Goal: Information Seeking & Learning: Check status

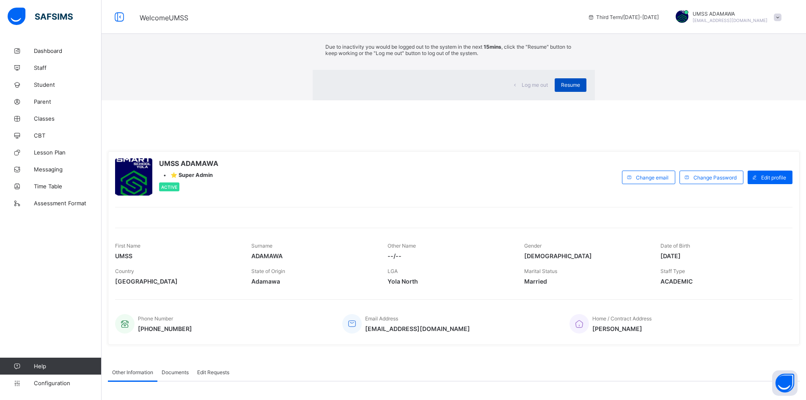
click at [561, 88] on span "Resume" at bounding box center [570, 85] width 19 height 6
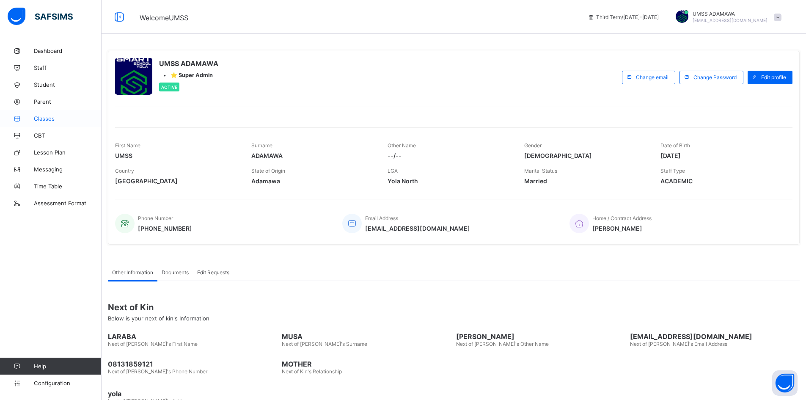
click at [46, 117] on span "Classes" at bounding box center [68, 118] width 68 height 7
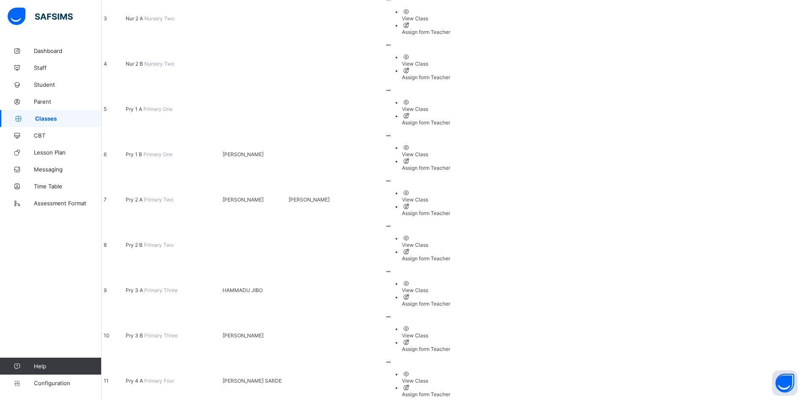
scroll to position [233, 0]
click at [40, 66] on span "Staff" at bounding box center [68, 67] width 68 height 7
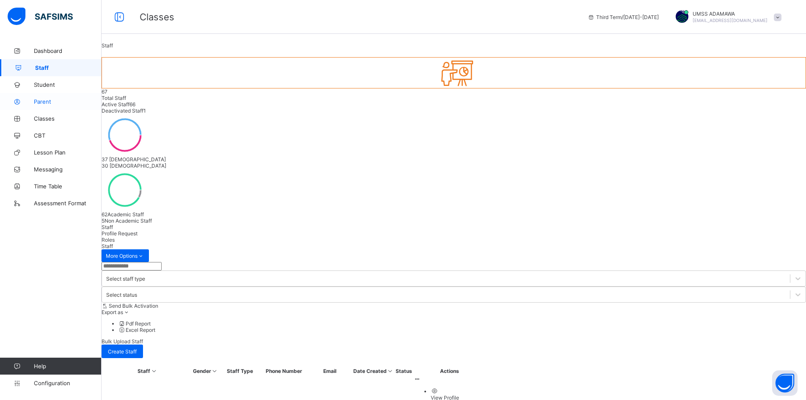
click at [46, 102] on span "Parent" at bounding box center [68, 101] width 68 height 7
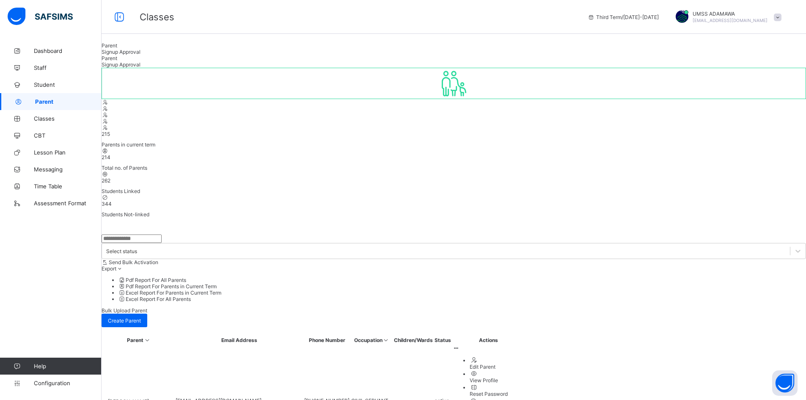
click at [139, 234] on input "text" at bounding box center [131, 238] width 60 height 8
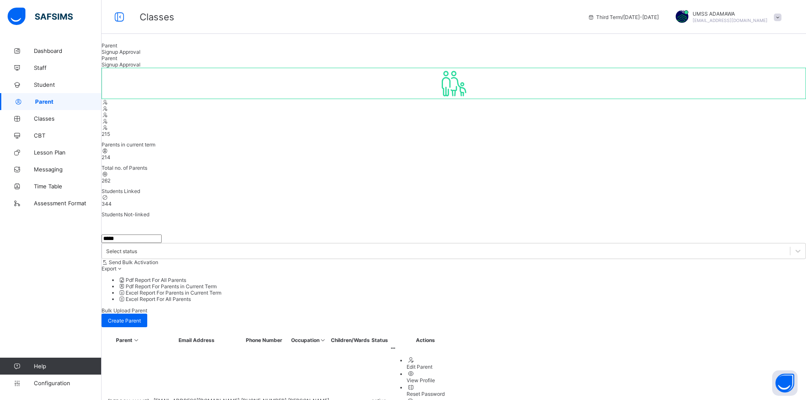
type input "*****"
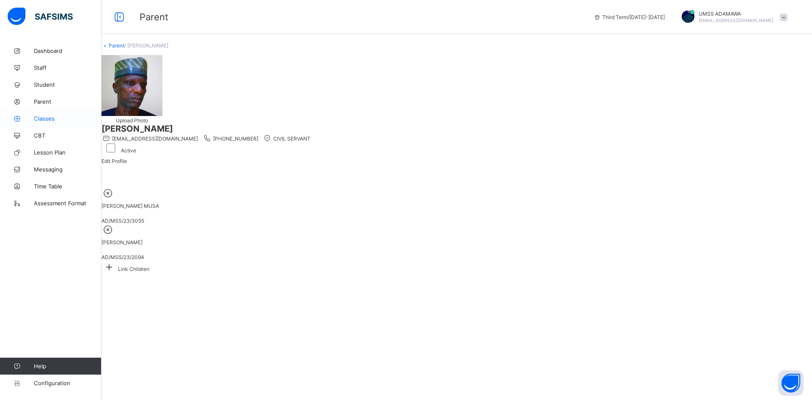
click at [48, 117] on span "Classes" at bounding box center [68, 118] width 68 height 7
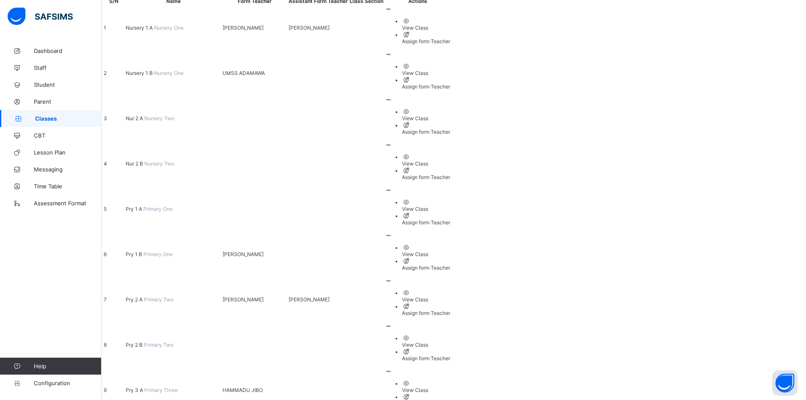
scroll to position [106, 0]
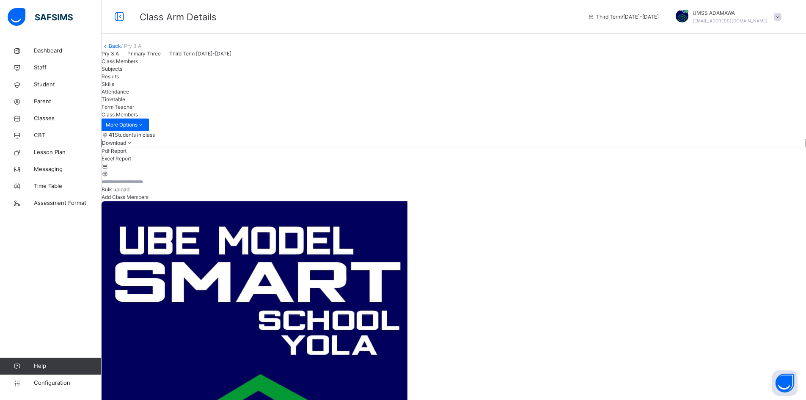
click at [121, 49] on link "Back" at bounding box center [115, 46] width 12 height 6
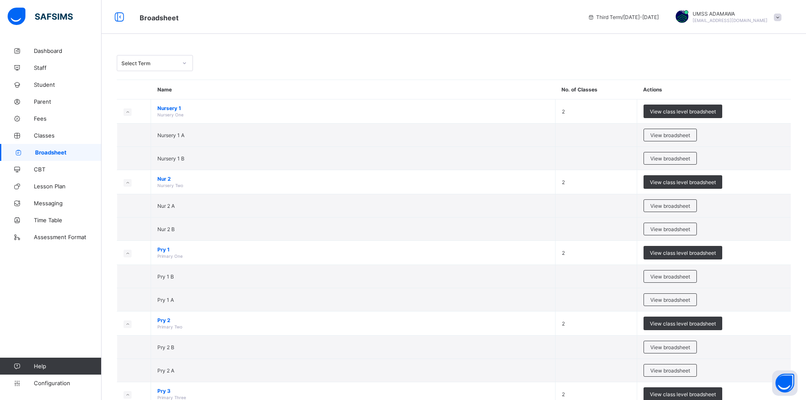
scroll to position [211, 0]
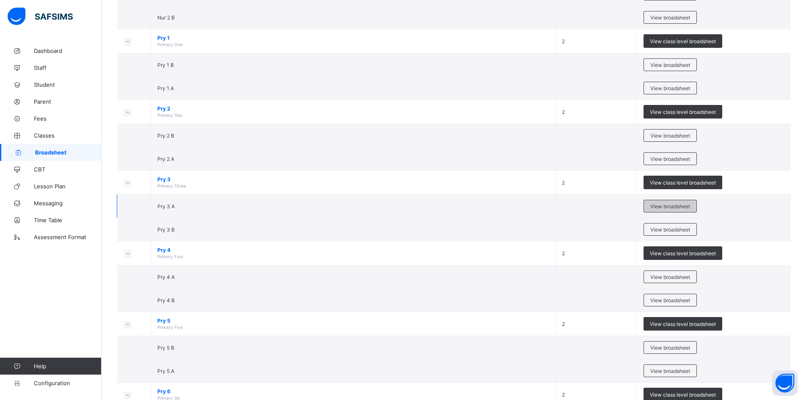
click at [673, 205] on span "View broadsheet" at bounding box center [670, 206] width 40 height 6
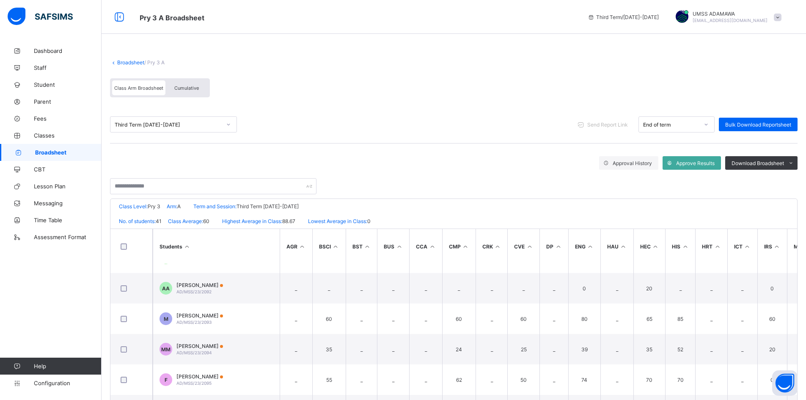
scroll to position [550, 0]
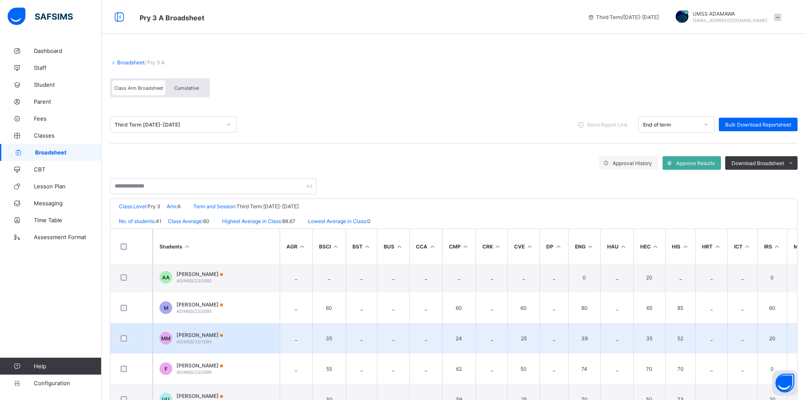
click at [217, 334] on span "[PERSON_NAME]" at bounding box center [199, 335] width 47 height 6
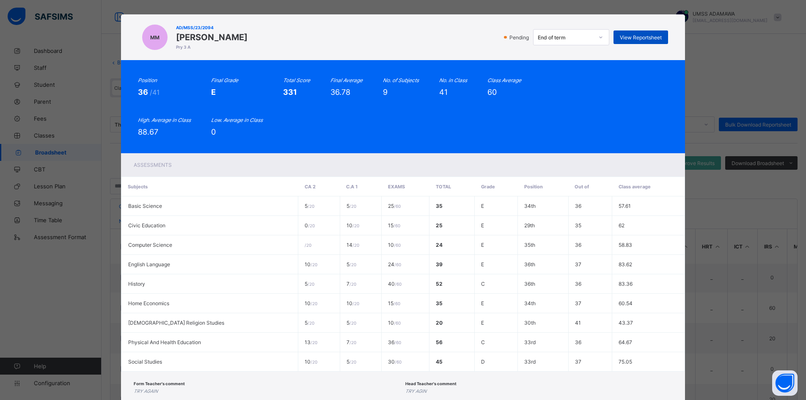
scroll to position [0, 0]
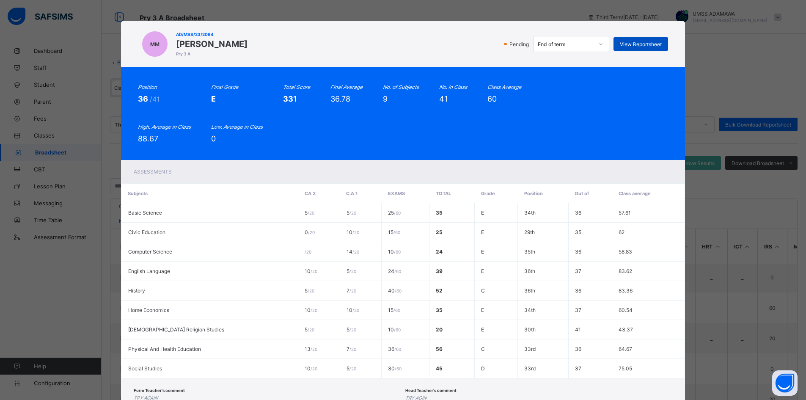
click at [649, 46] on span "View Reportsheet" at bounding box center [640, 44] width 42 height 6
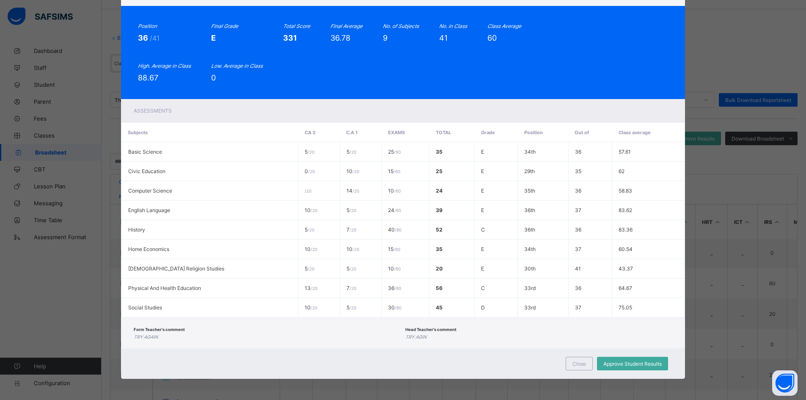
scroll to position [58, 0]
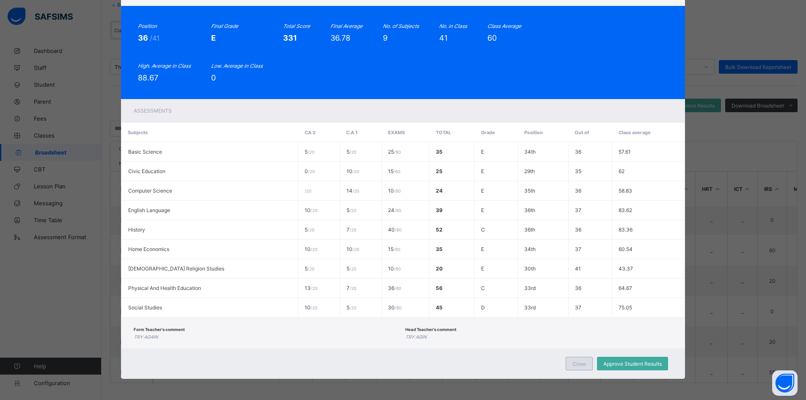
click at [584, 362] on span "Close" at bounding box center [579, 363] width 14 height 6
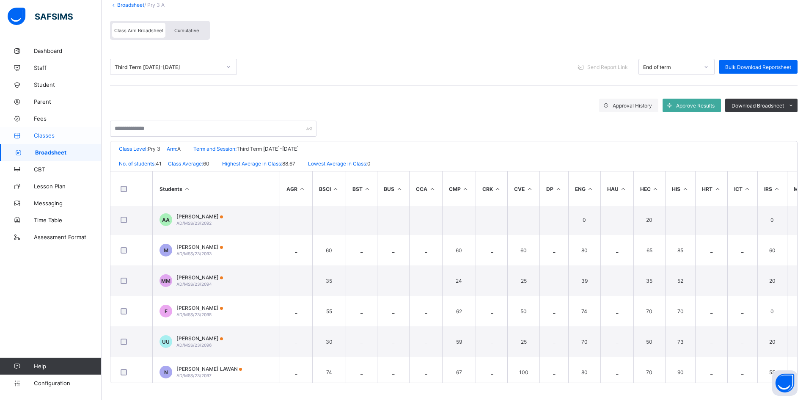
click at [45, 133] on span "Classes" at bounding box center [68, 135] width 68 height 7
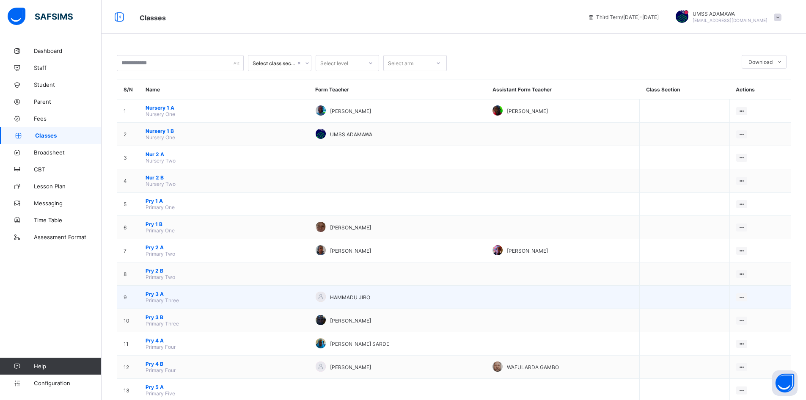
click at [158, 291] on span "Pry 3 A" at bounding box center [223, 294] width 157 height 6
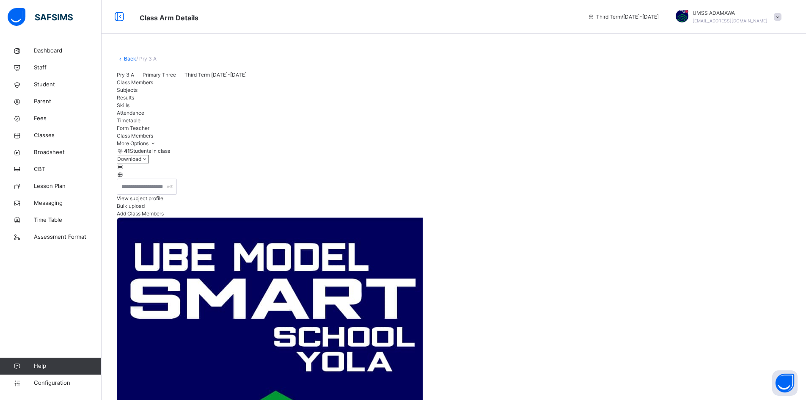
click at [211, 101] on div "Results" at bounding box center [454, 98] width 674 height 8
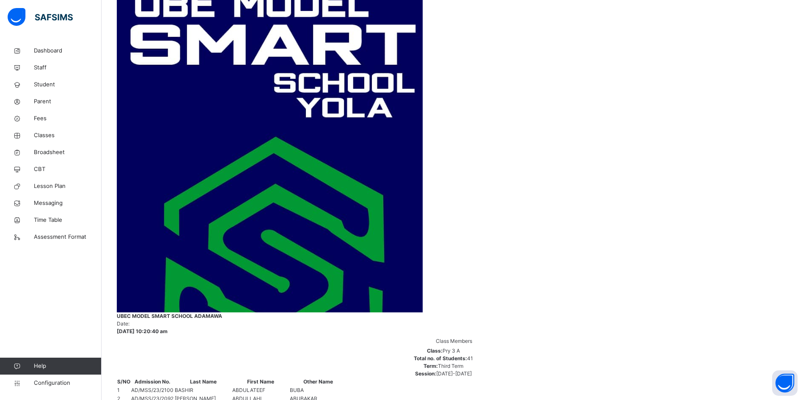
scroll to position [465, 0]
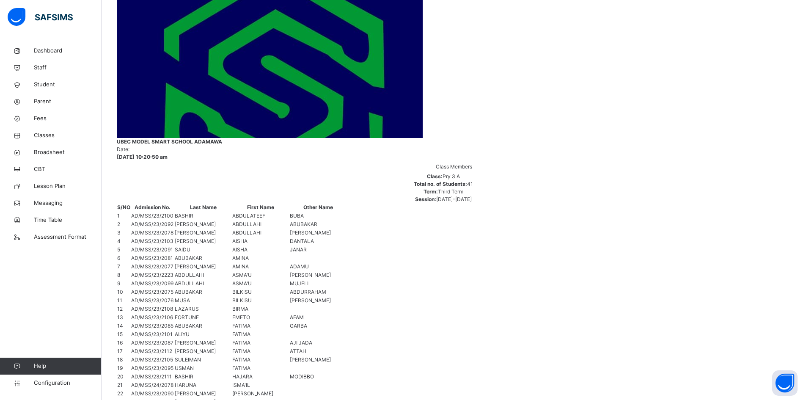
scroll to position [452, 0]
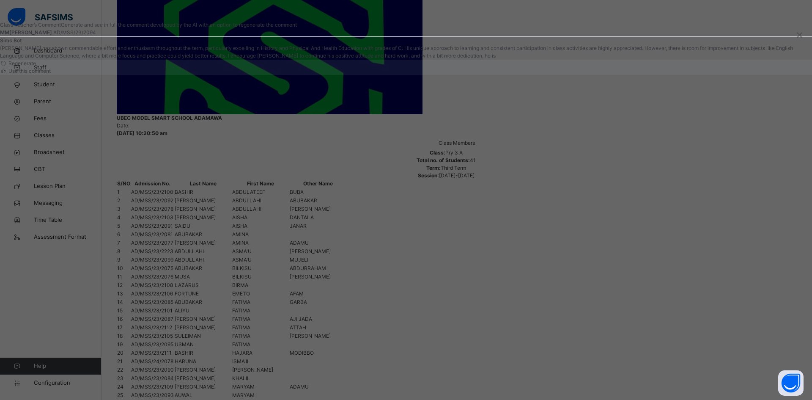
click at [51, 74] on span "Use this comment" at bounding box center [29, 71] width 44 height 6
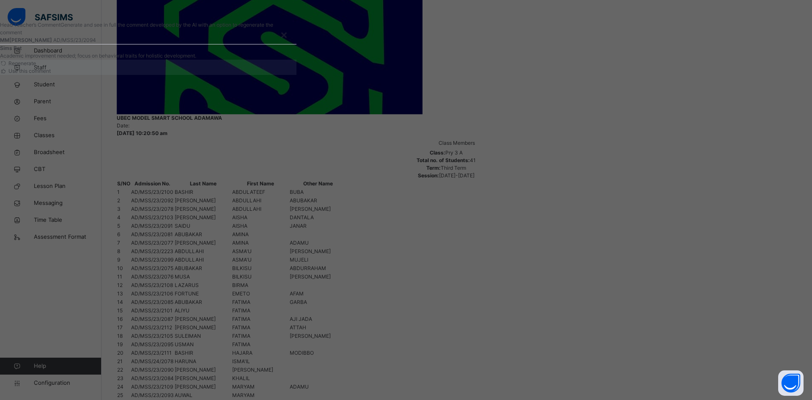
click at [51, 74] on span "Use this comment" at bounding box center [29, 71] width 44 height 6
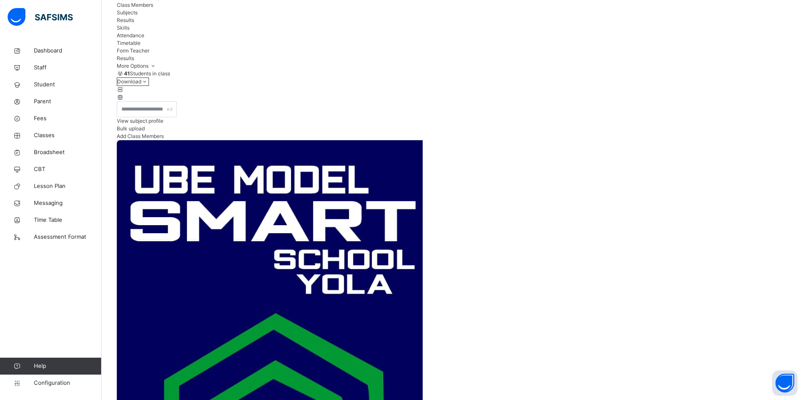
scroll to position [0, 0]
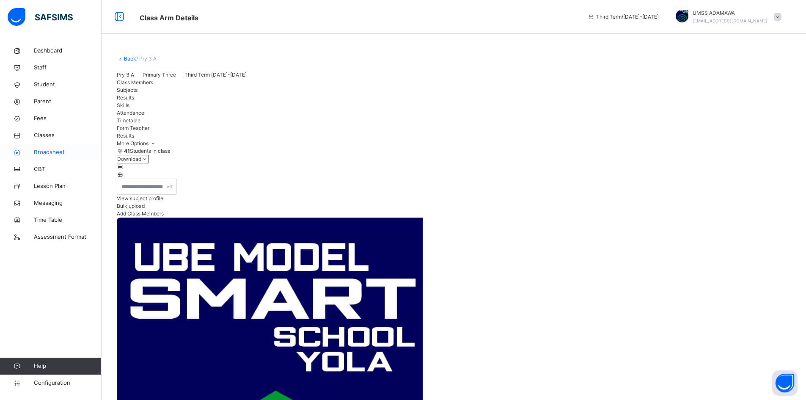
click at [46, 153] on span "Broadsheet" at bounding box center [68, 152] width 68 height 8
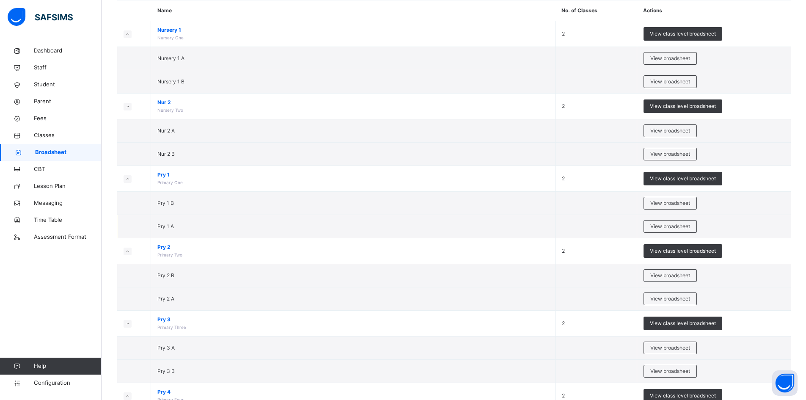
scroll to position [85, 0]
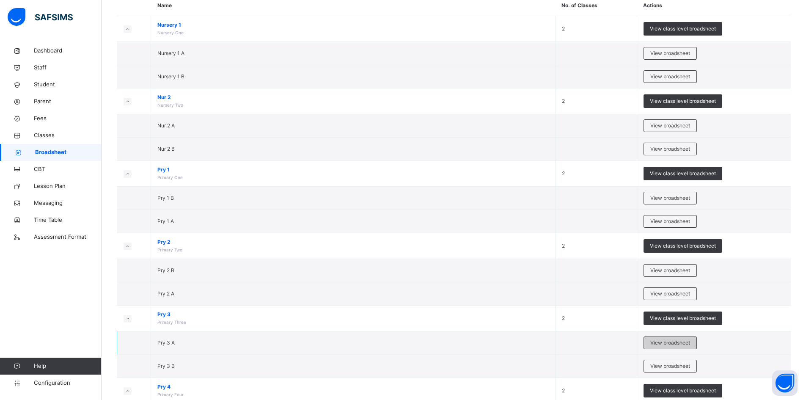
click at [666, 344] on span "View broadsheet" at bounding box center [670, 343] width 40 height 8
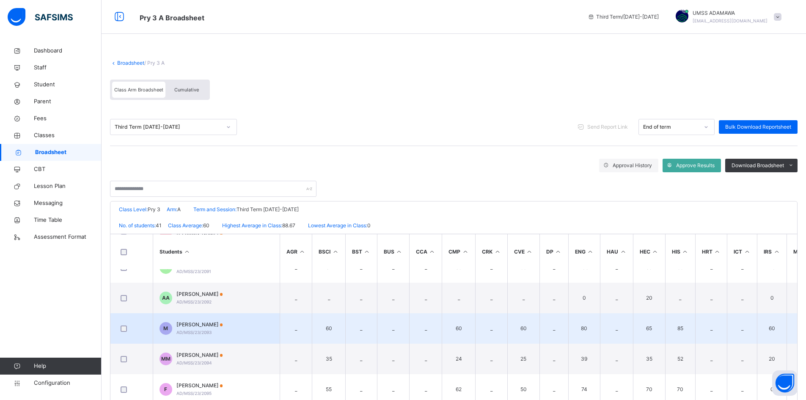
scroll to position [550, 0]
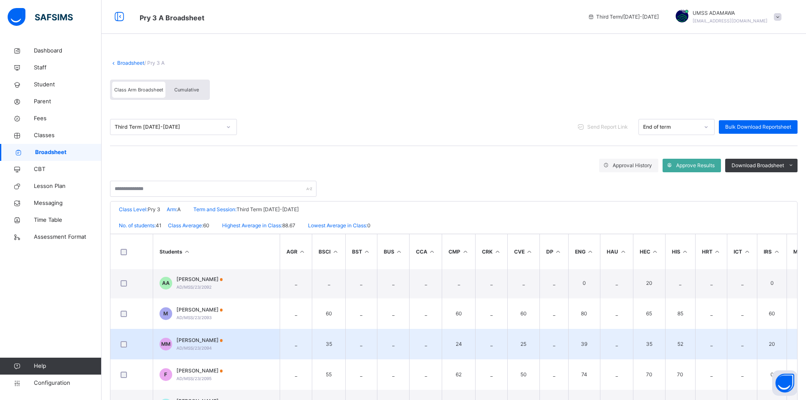
click at [189, 338] on span "[PERSON_NAME]" at bounding box center [199, 340] width 47 height 8
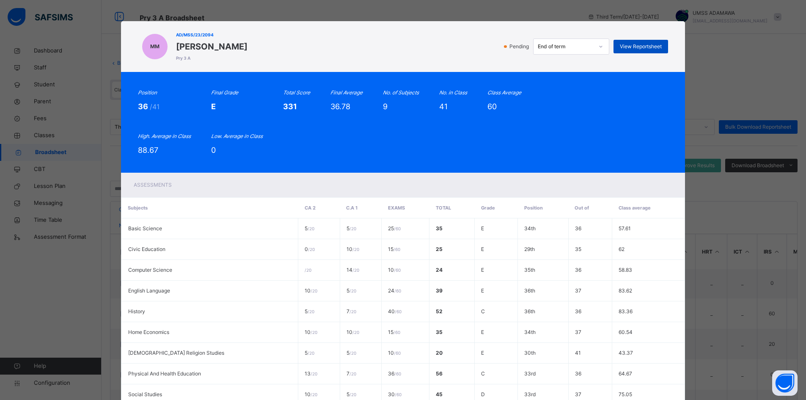
click at [633, 45] on span "View Reportsheet" at bounding box center [640, 47] width 42 height 8
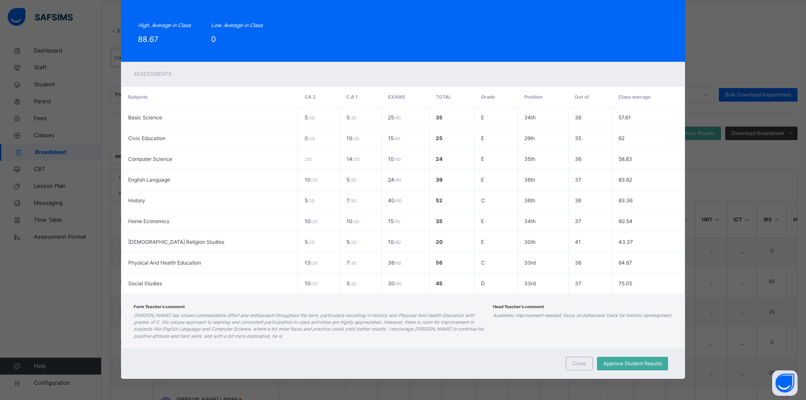
scroll to position [63, 0]
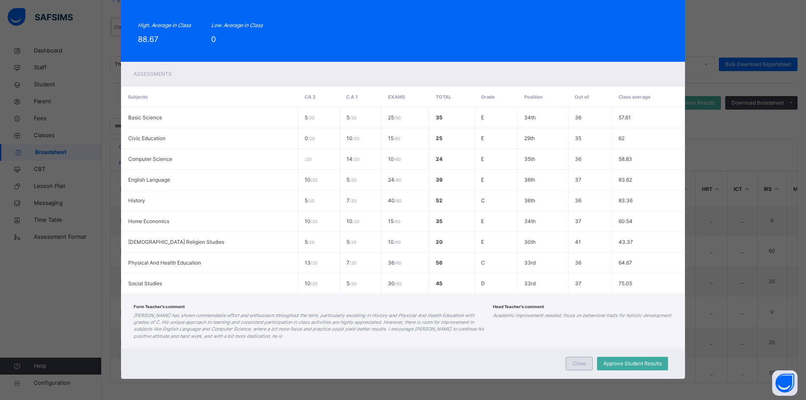
click at [581, 363] on span "Close" at bounding box center [579, 363] width 14 height 8
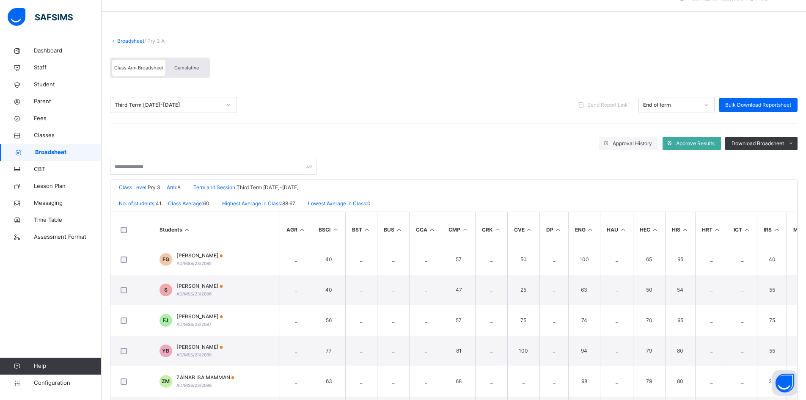
scroll to position [0, 0]
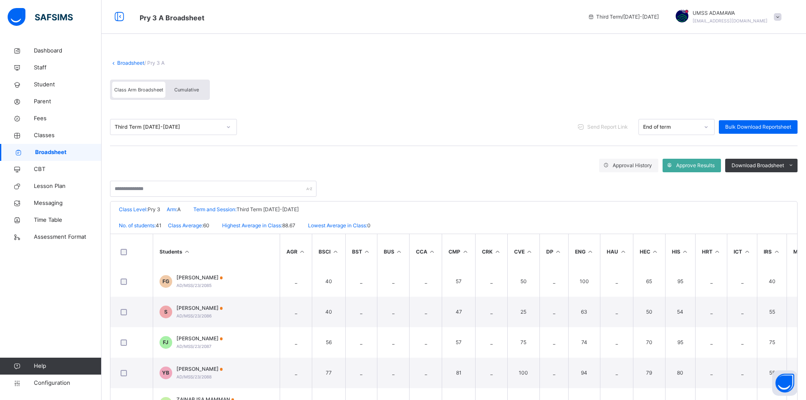
click at [133, 61] on link "Broadsheet" at bounding box center [130, 63] width 27 height 6
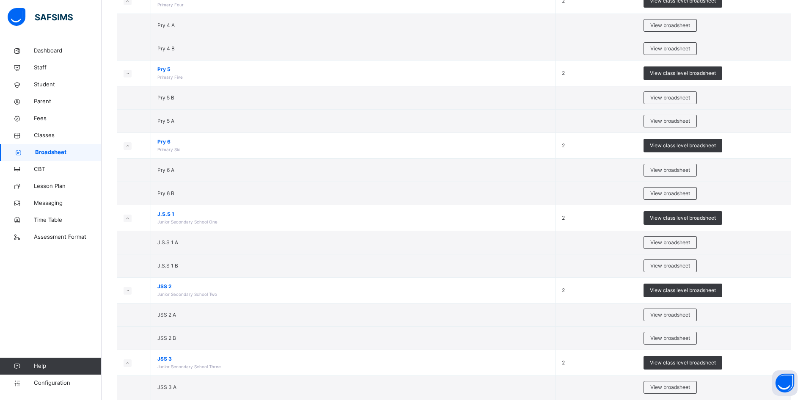
scroll to position [507, 0]
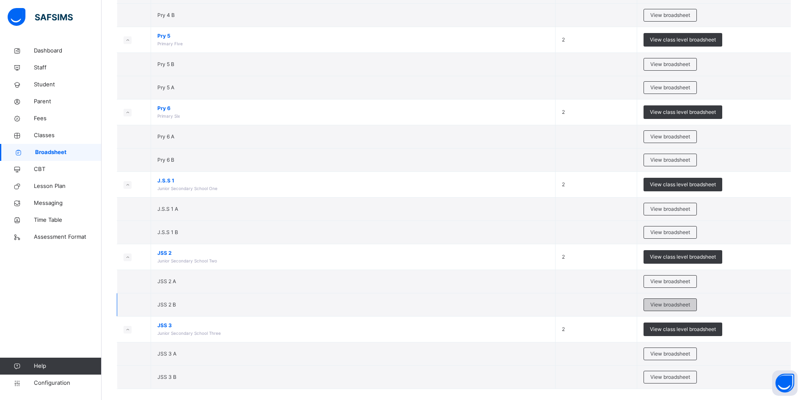
click at [674, 299] on div "View broadsheet" at bounding box center [669, 304] width 53 height 13
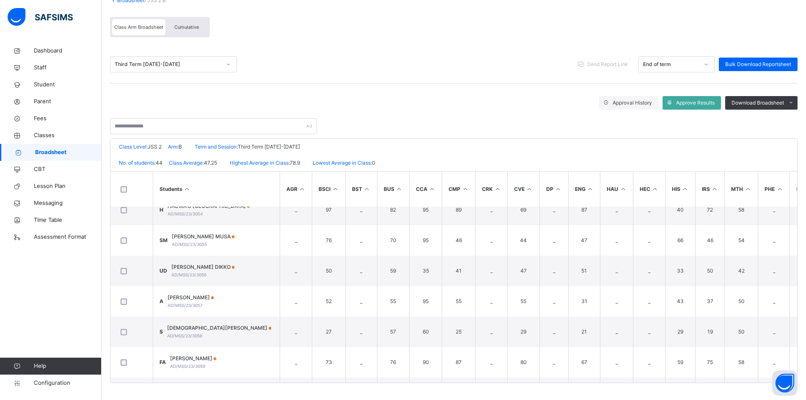
scroll to position [364, 0]
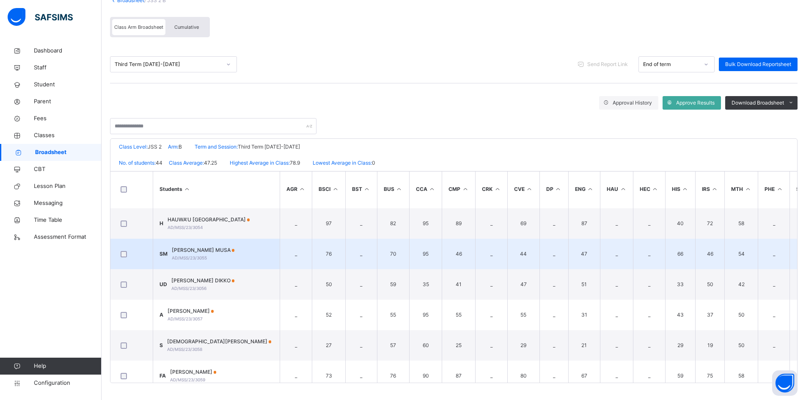
click at [217, 249] on span "[PERSON_NAME] MUSA" at bounding box center [203, 250] width 63 height 8
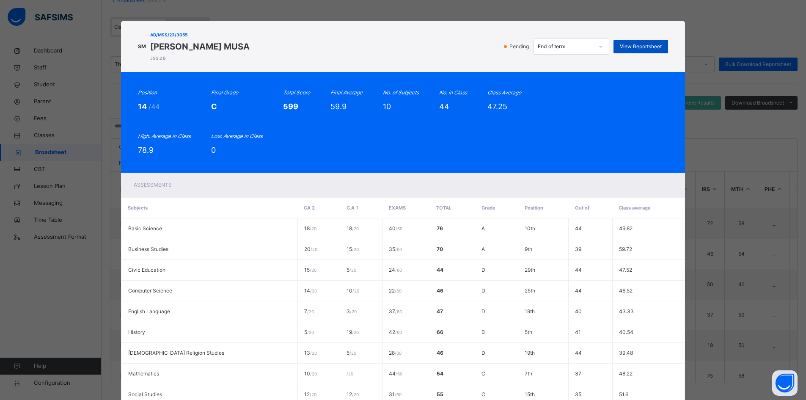
click at [644, 42] on div "View Reportsheet" at bounding box center [640, 47] width 55 height 14
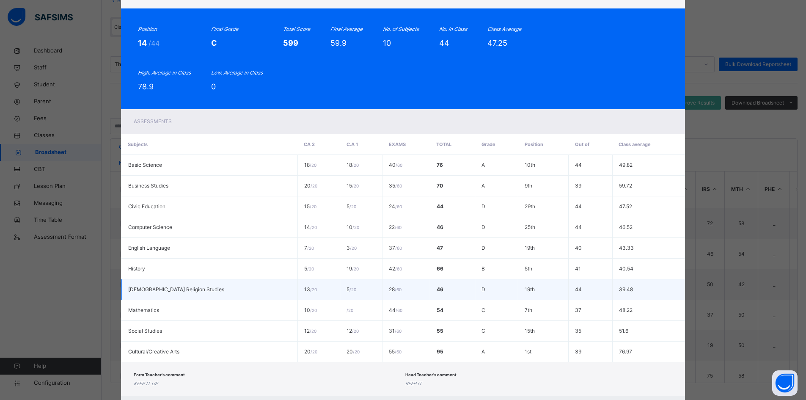
scroll to position [111, 0]
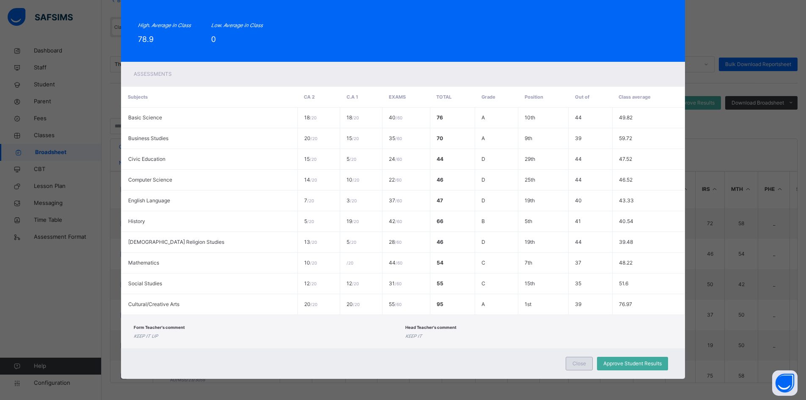
click at [582, 365] on span "Close" at bounding box center [579, 363] width 14 height 8
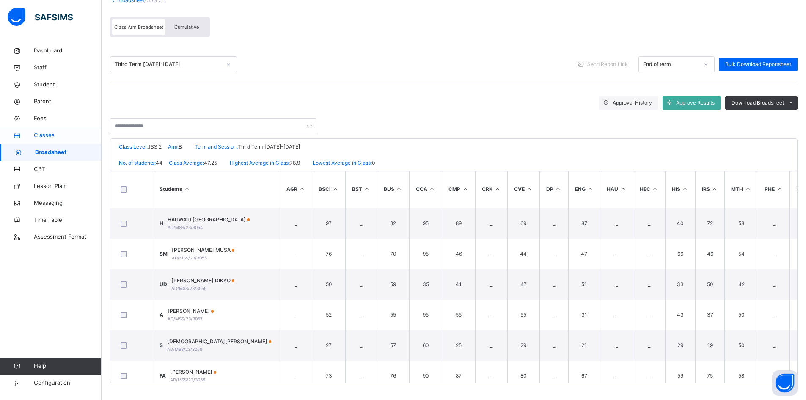
click at [47, 130] on link "Classes" at bounding box center [50, 135] width 101 height 17
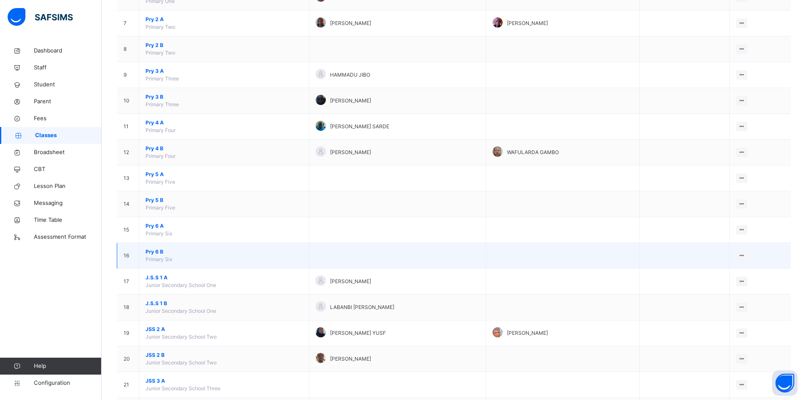
scroll to position [290, 0]
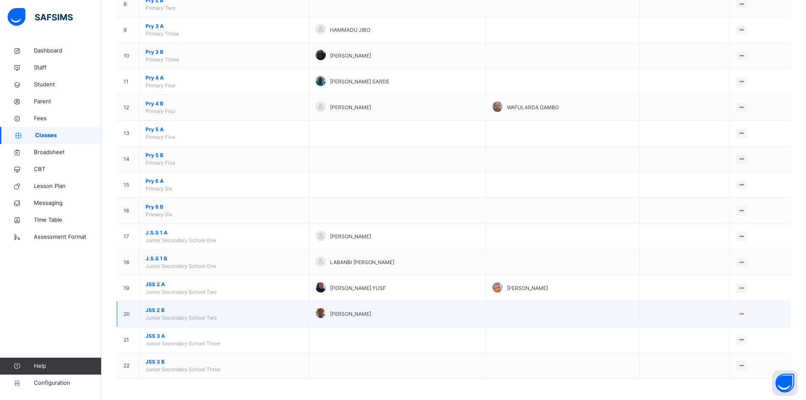
click at [153, 307] on span "JSS 2 B" at bounding box center [223, 310] width 157 height 8
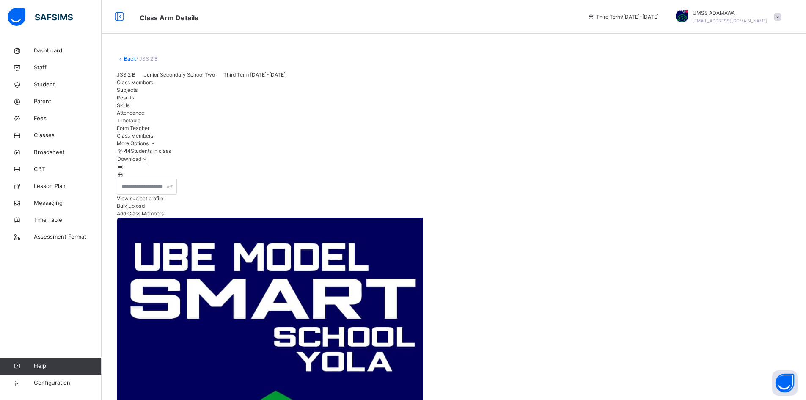
click at [134, 101] on span "Results" at bounding box center [125, 97] width 17 height 6
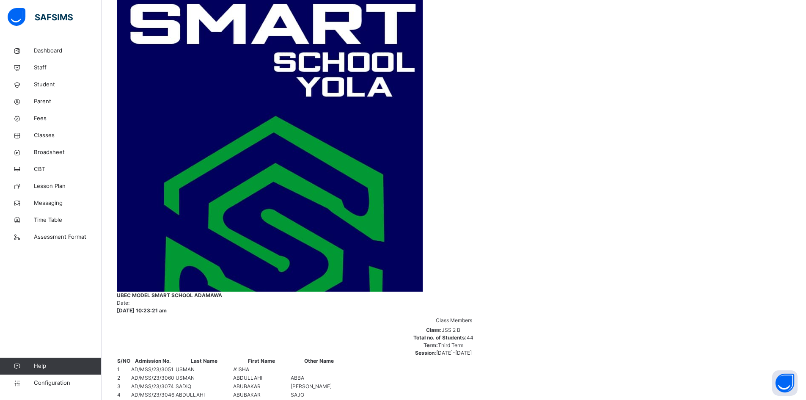
scroll to position [719, 0]
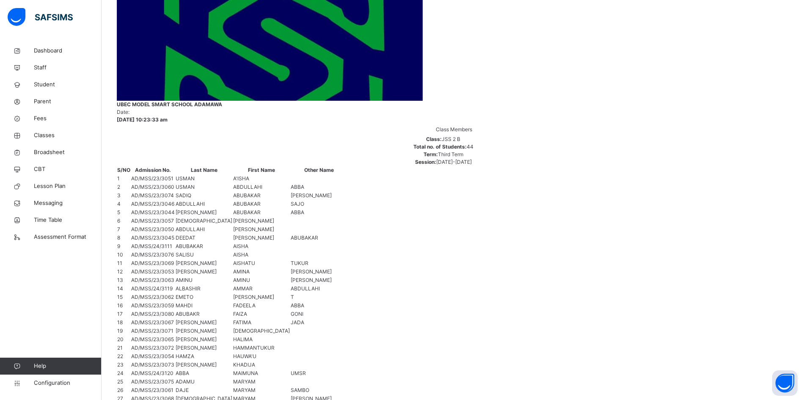
scroll to position [485, 0]
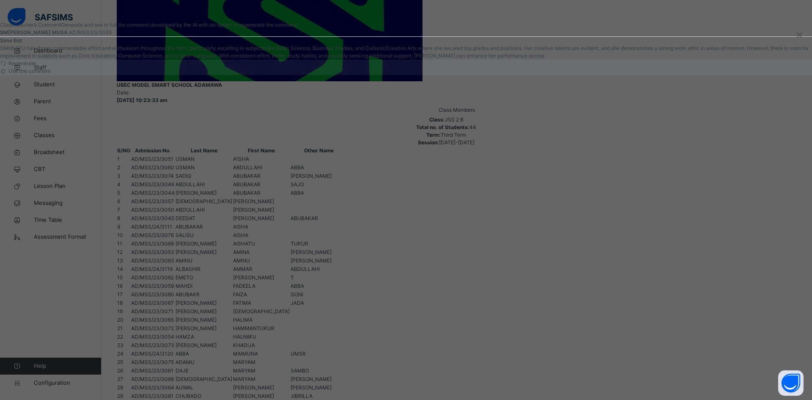
click at [51, 74] on span "Use this comment" at bounding box center [29, 71] width 44 height 6
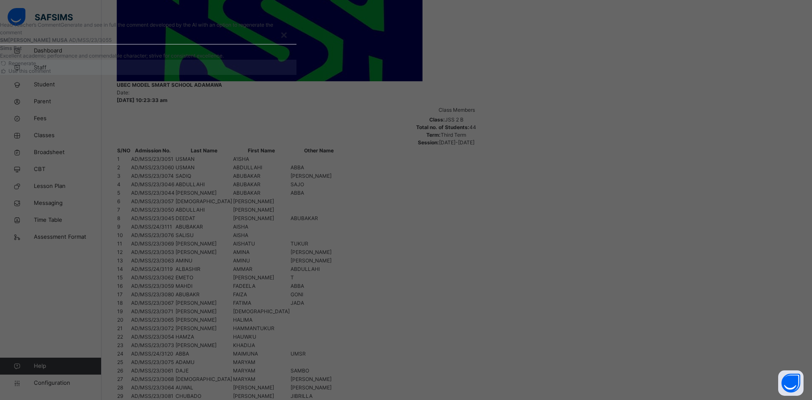
click at [51, 74] on span "Use this comment" at bounding box center [29, 71] width 44 height 6
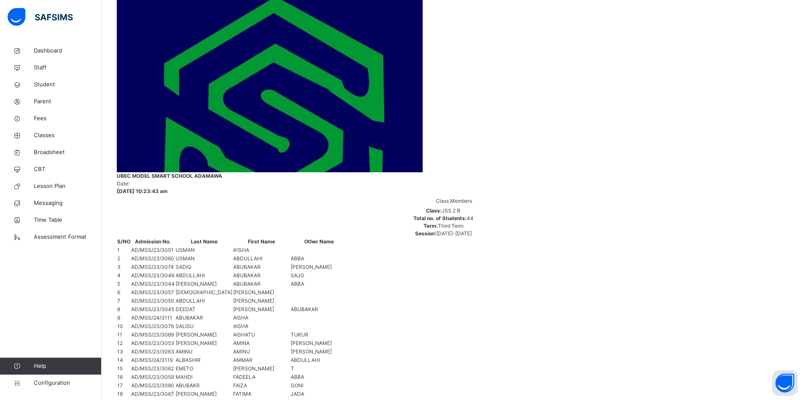
scroll to position [273, 0]
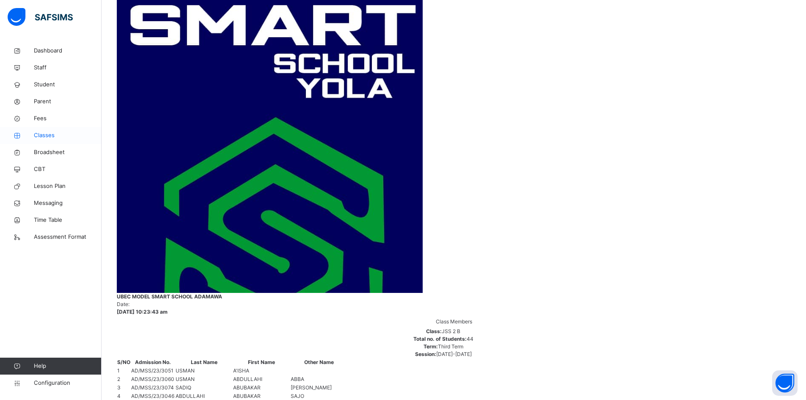
click at [46, 133] on span "Classes" at bounding box center [68, 135] width 68 height 8
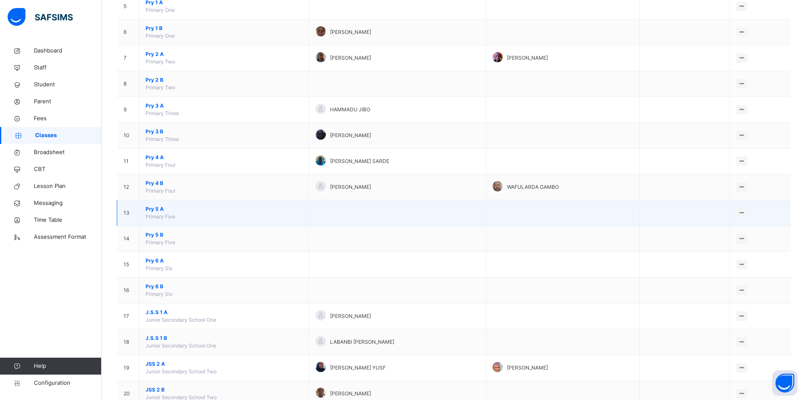
scroll to position [211, 0]
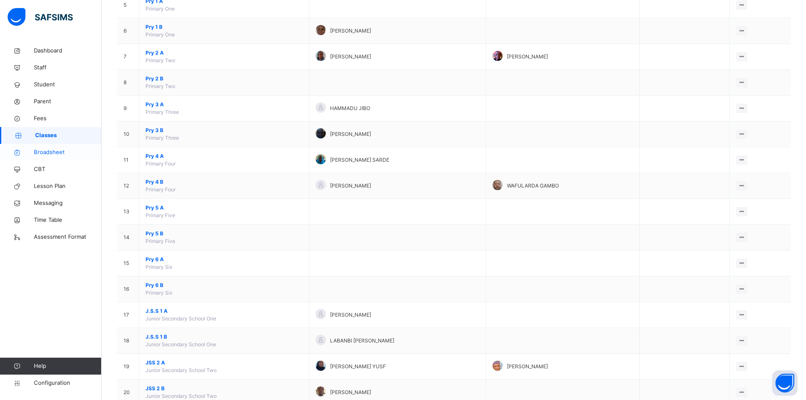
click at [47, 148] on span "Broadsheet" at bounding box center [68, 152] width 68 height 8
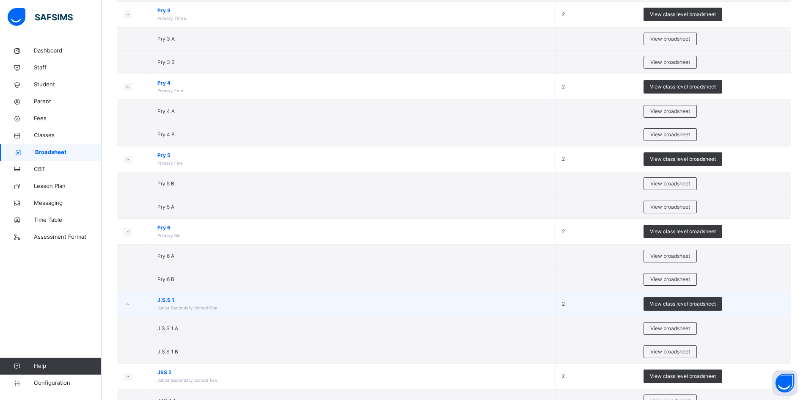
scroll to position [507, 0]
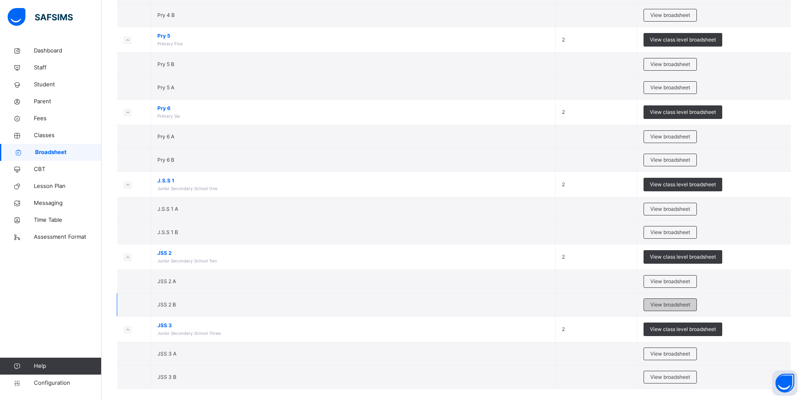
click at [690, 303] on span "View broadsheet" at bounding box center [670, 305] width 40 height 8
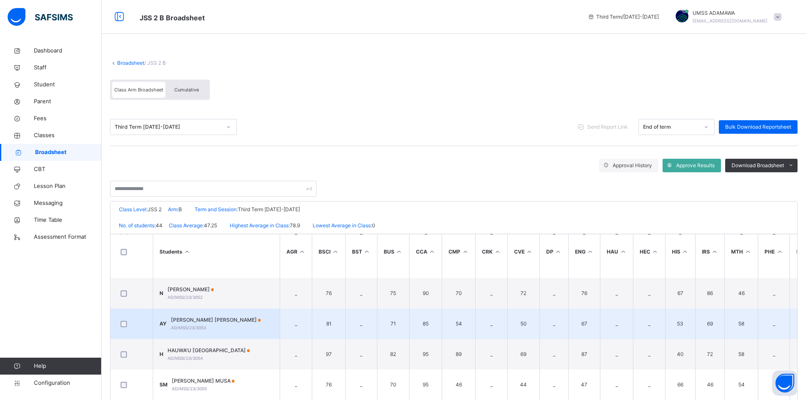
scroll to position [338, 0]
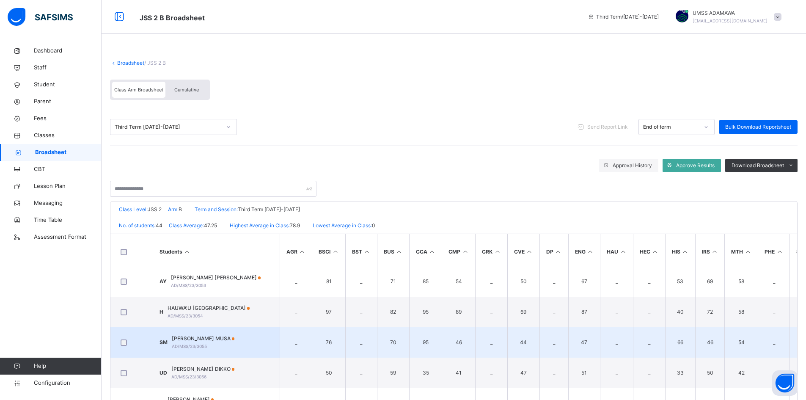
click at [192, 338] on span "[PERSON_NAME] MUSA" at bounding box center [203, 338] width 63 height 8
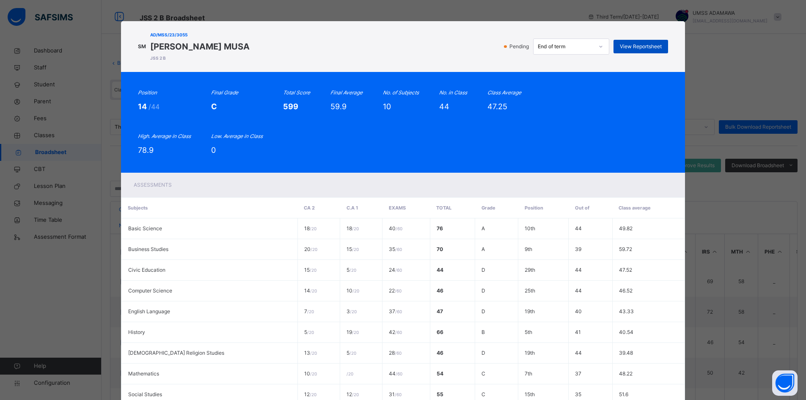
click at [645, 44] on span "View Reportsheet" at bounding box center [640, 47] width 42 height 8
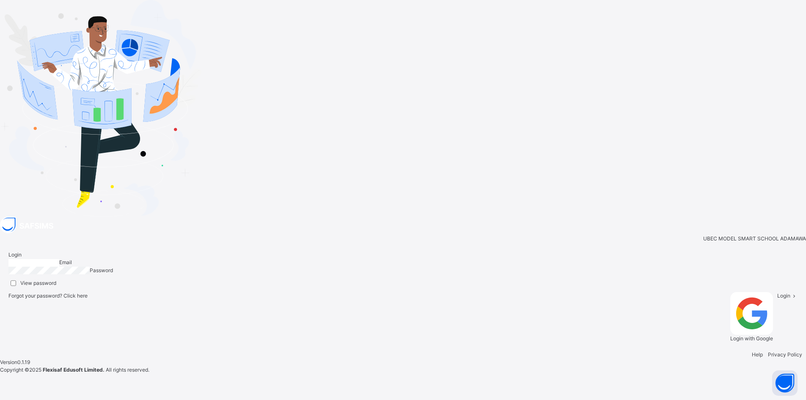
type input "**********"
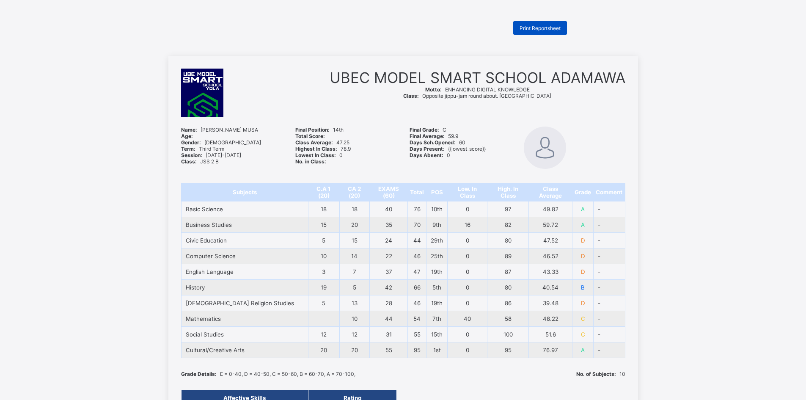
click at [550, 22] on div "Print Reportsheet" at bounding box center [540, 28] width 54 height 14
